Goal: Navigation & Orientation: Find specific page/section

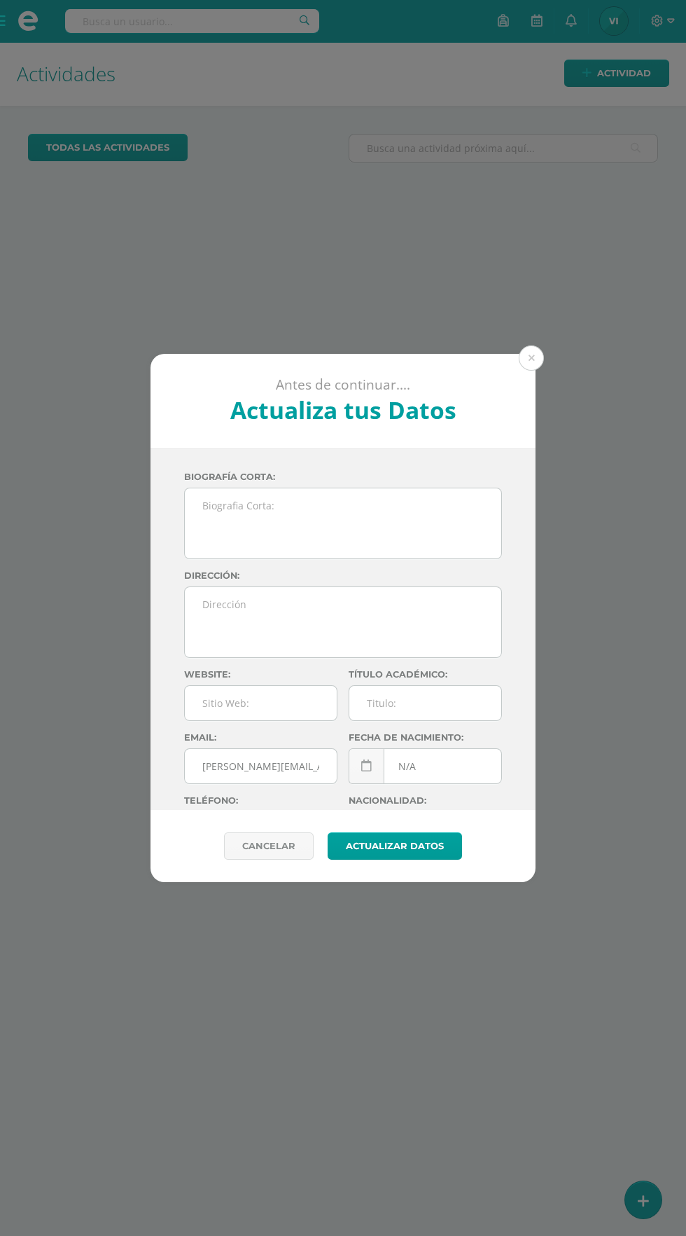
click at [532, 358] on button at bounding box center [531, 357] width 25 height 25
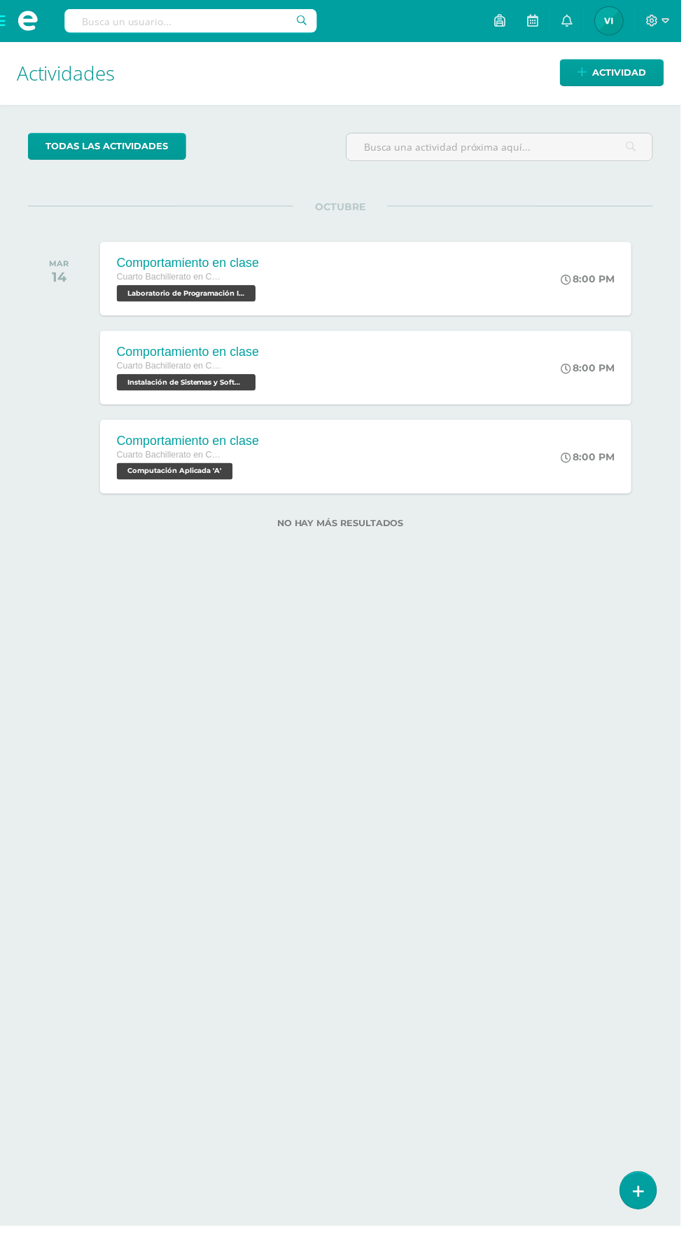
click at [29, 28] on span at bounding box center [28, 21] width 21 height 21
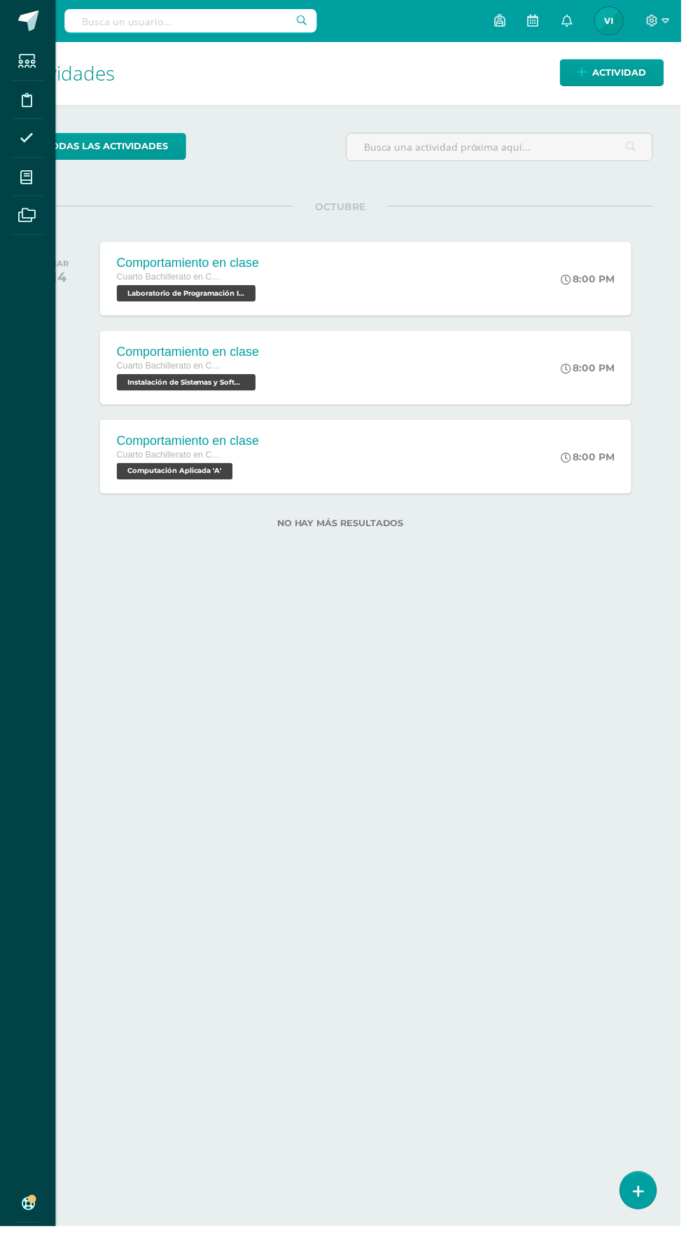
click at [39, 179] on span at bounding box center [27, 178] width 32 height 32
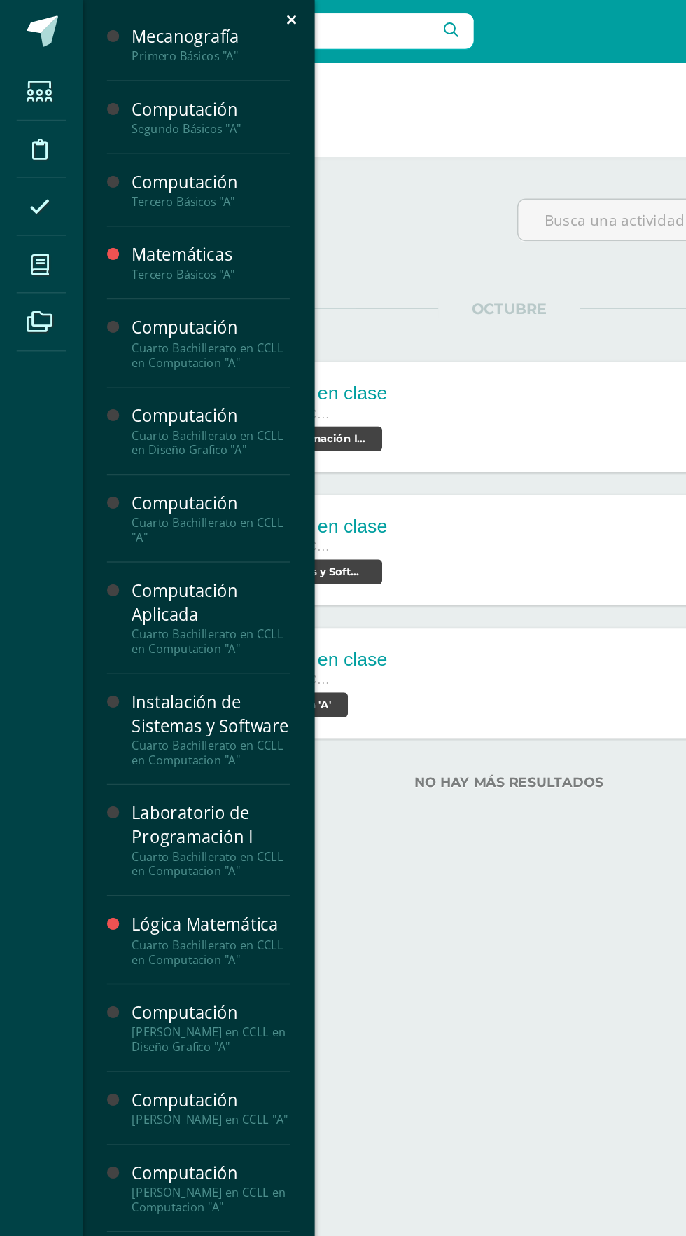
click at [134, 83] on div "Segundo Básicos "A"" at bounding box center [142, 87] width 106 height 10
